Goal: Task Accomplishment & Management: Use online tool/utility

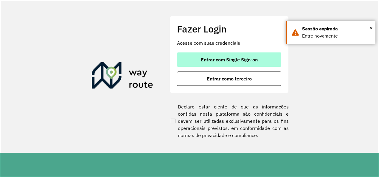
click at [205, 59] on span "Entrar com Single Sign-on" at bounding box center [229, 59] width 57 height 5
click at [214, 54] on button "Entrar com Single Sign-on" at bounding box center [229, 59] width 104 height 14
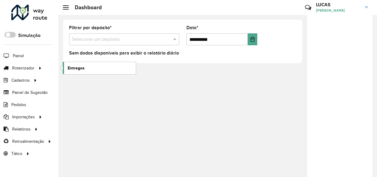
click at [91, 65] on link "Entregas" at bounding box center [99, 68] width 73 height 12
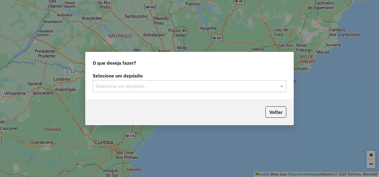
click at [132, 92] on div "Selecione um depósito Selecione um depósito" at bounding box center [189, 85] width 208 height 28
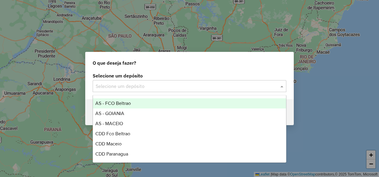
click at [128, 87] on input "text" at bounding box center [184, 86] width 176 height 7
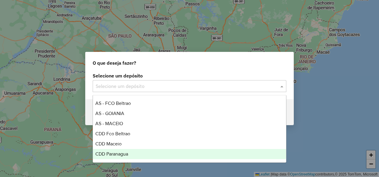
click at [113, 155] on span "CDD Paranagua" at bounding box center [111, 153] width 33 height 5
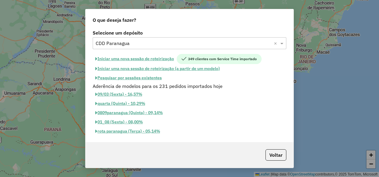
click at [151, 60] on button "Iniciar uma nova sessão de roteirização" at bounding box center [135, 59] width 84 height 10
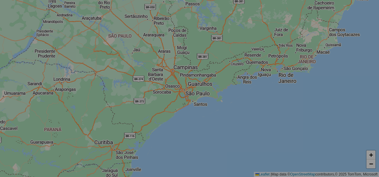
select select "*"
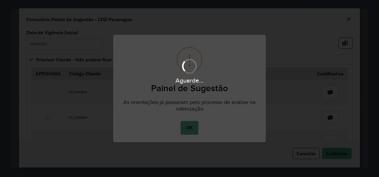
click at [188, 124] on button "OK" at bounding box center [189, 128] width 18 height 14
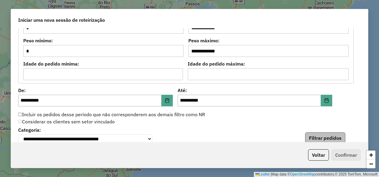
scroll to position [655, 0]
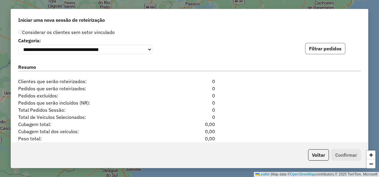
click at [314, 48] on button "Filtrar pedidos" at bounding box center [325, 48] width 40 height 11
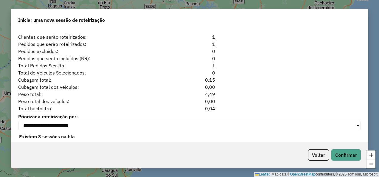
scroll to position [772, 0]
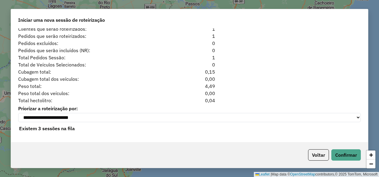
click at [210, 97] on div "0,04" at bounding box center [189, 100] width 58 height 7
copy div "0,04"
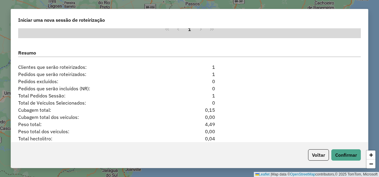
scroll to position [742, 0]
